Goal: Task Accomplishment & Management: Manage account settings

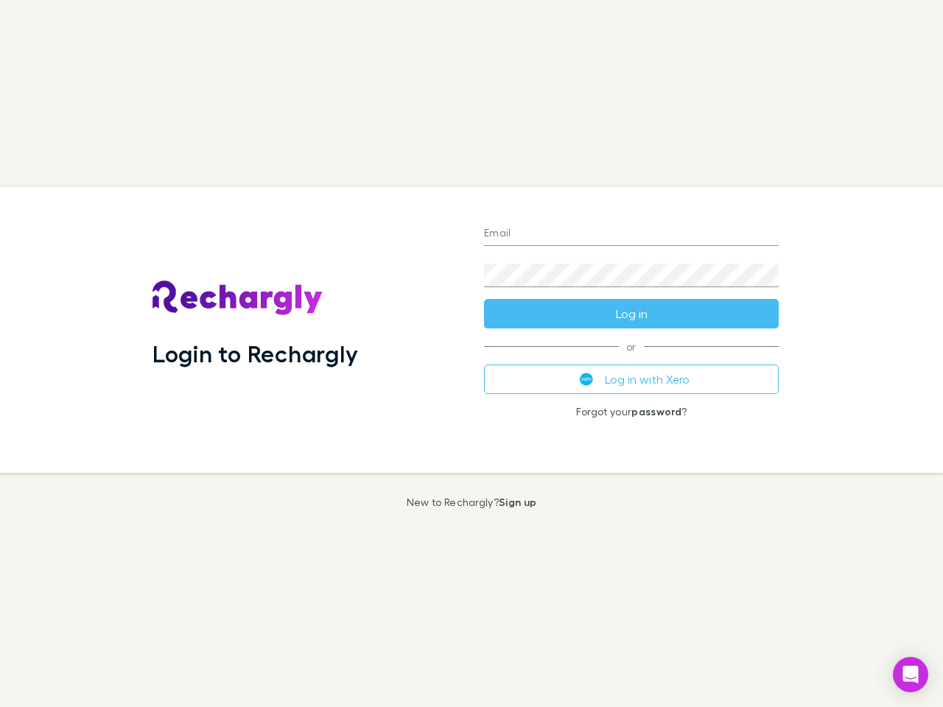
click at [472, 354] on div "Login to Rechargly" at bounding box center [307, 330] width 332 height 286
click at [632, 234] on input "Email" at bounding box center [631, 235] width 295 height 24
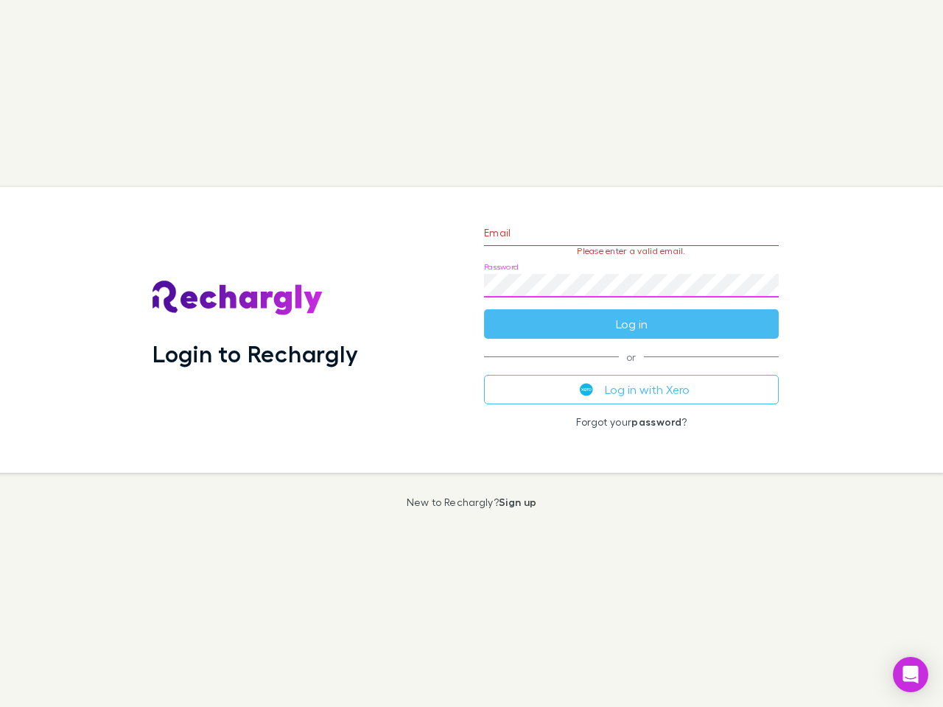
click at [632, 314] on form "Email Please enter a valid email. Password Log in" at bounding box center [631, 275] width 295 height 128
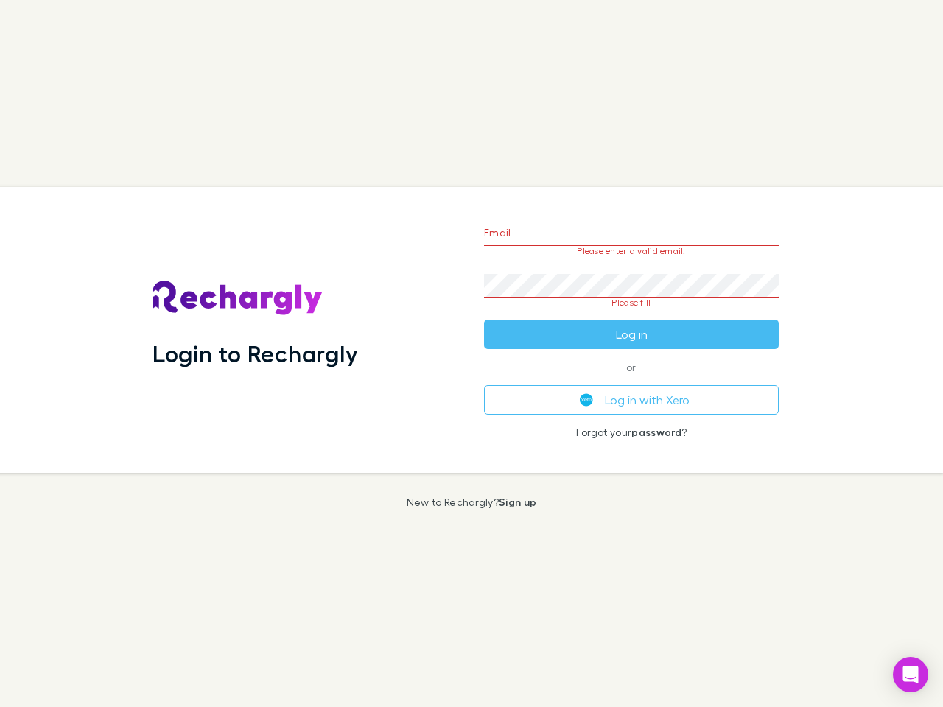
click at [632, 380] on div "Email Please enter a valid email. Password Please fill Log in or Log in with Xe…" at bounding box center [631, 330] width 318 height 286
click at [911, 675] on icon "Open Intercom Messenger" at bounding box center [910, 675] width 15 height 18
